Goal: Task Accomplishment & Management: Use online tool/utility

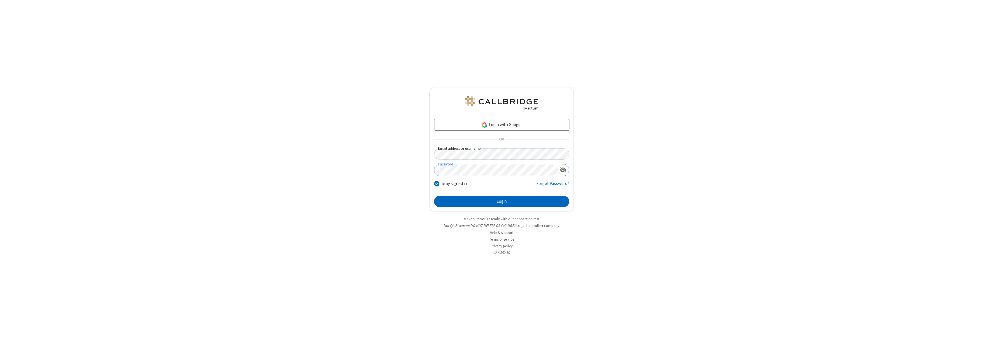
click at [502, 202] on button "Login" at bounding box center [501, 202] width 135 height 12
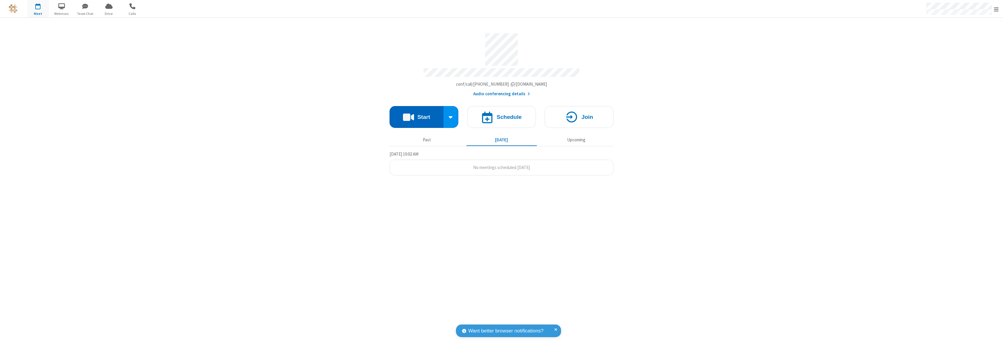
click at [417, 114] on button "Start" at bounding box center [417, 117] width 54 height 22
